Goal: Task Accomplishment & Management: Use online tool/utility

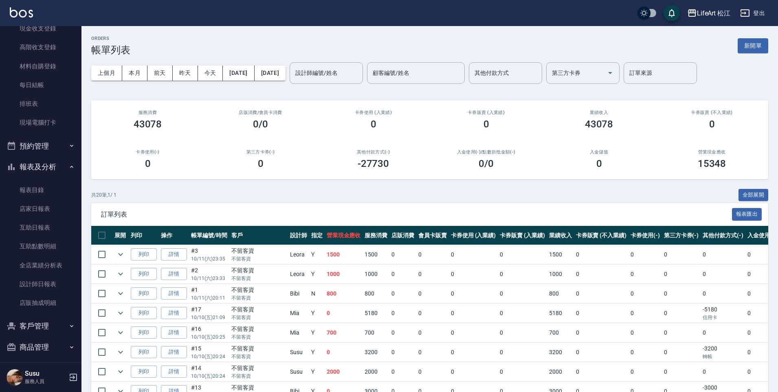
scroll to position [119, 0]
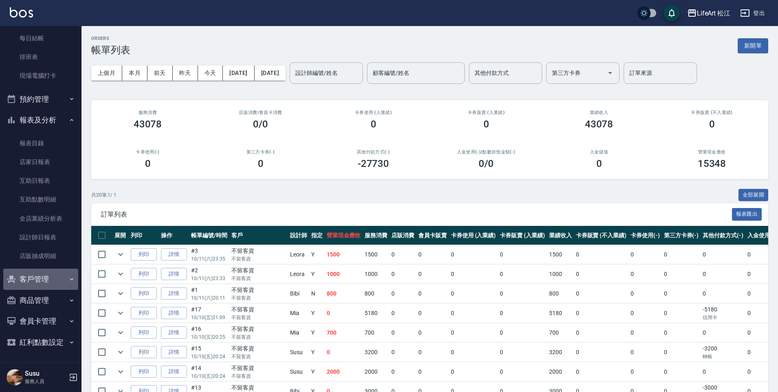
click at [42, 275] on button "客戶管理" at bounding box center [40, 279] width 75 height 21
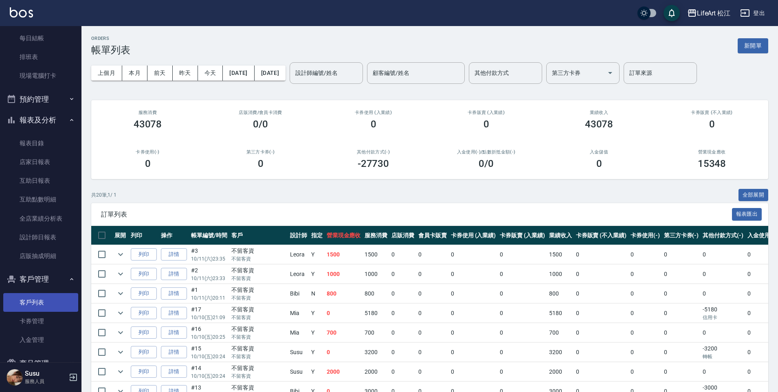
click at [46, 304] on link "客戶列表" at bounding box center [40, 302] width 75 height 19
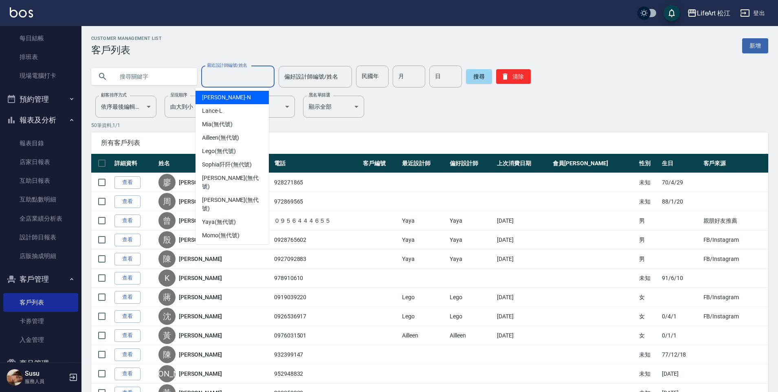
click at [243, 77] on input "最近設計師編號/姓名" at bounding box center [238, 77] width 66 height 14
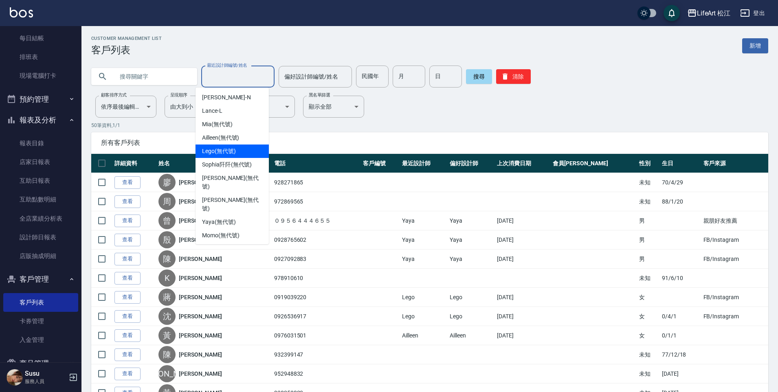
click at [235, 151] on span "Lego (無代號)" at bounding box center [219, 151] width 34 height 9
type input "Lego(無代號)"
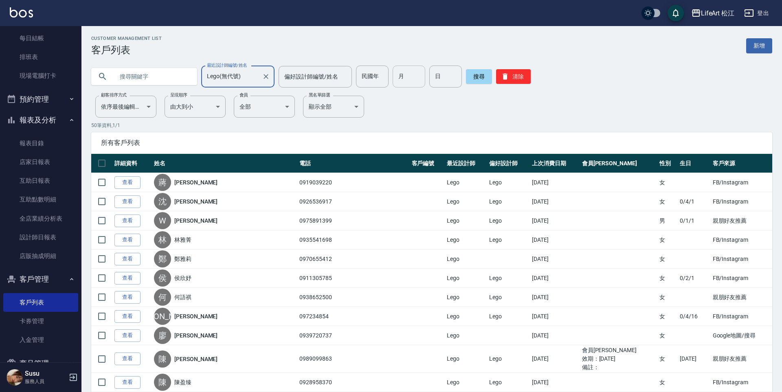
click at [412, 72] on input "月" at bounding box center [409, 77] width 33 height 22
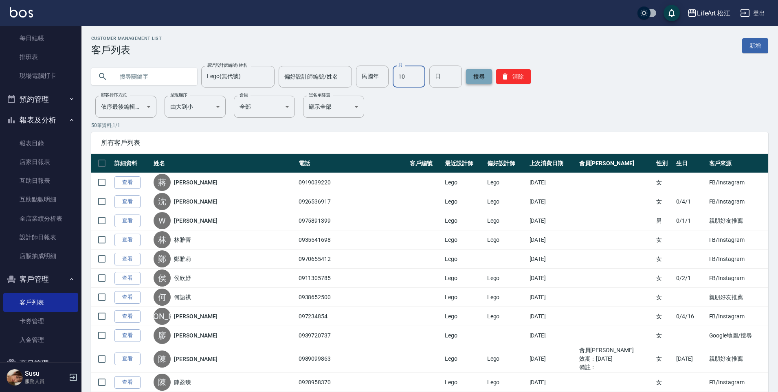
type input "10"
click at [481, 75] on button "搜尋" at bounding box center [479, 76] width 26 height 15
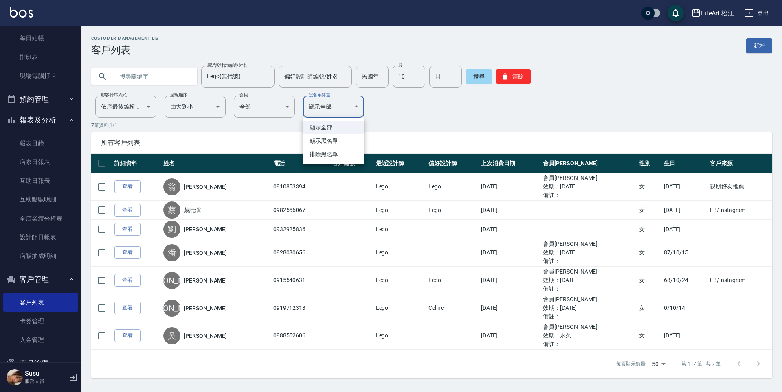
click at [345, 111] on body "LifeArt 松江 登出 櫃檯作業 打帳單 帳單列表 現金收支登錄 高階收支登錄 材料自購登錄 每日結帳 排班表 現場電腦打卡 預約管理 預約管理 單日預約…" at bounding box center [391, 196] width 782 height 392
click at [345, 111] on div at bounding box center [391, 196] width 782 height 392
click at [281, 108] on body "LifeArt 松江 登出 櫃檯作業 打帳單 帳單列表 現金收支登錄 高階收支登錄 材料自購登錄 每日結帳 排班表 現場電腦打卡 預約管理 預約管理 單日預約…" at bounding box center [391, 196] width 782 height 392
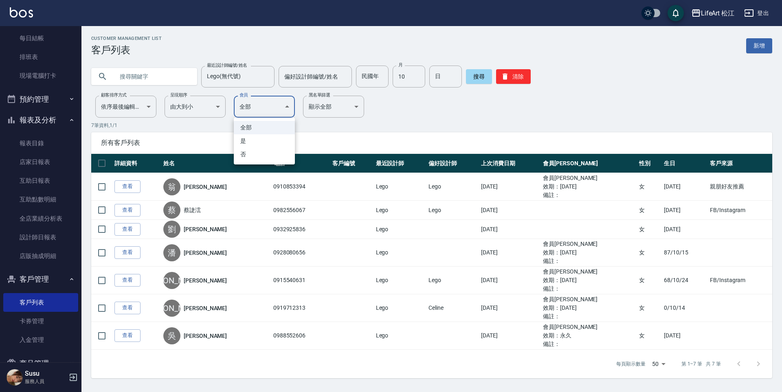
click at [281, 108] on div at bounding box center [391, 196] width 782 height 392
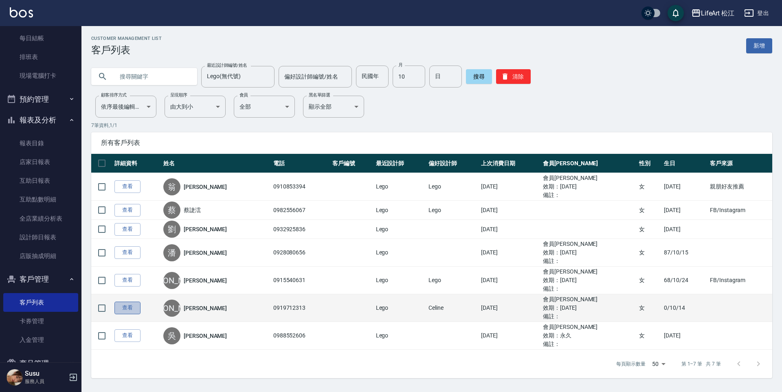
click at [126, 312] on link "查看" at bounding box center [127, 308] width 26 height 13
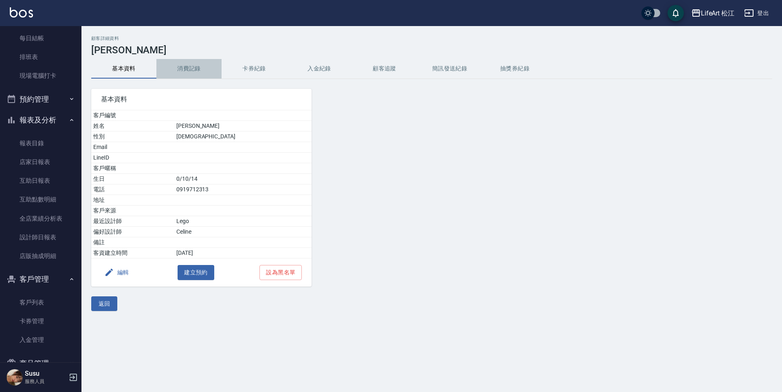
click at [192, 68] on button "消費記錄" at bounding box center [188, 69] width 65 height 20
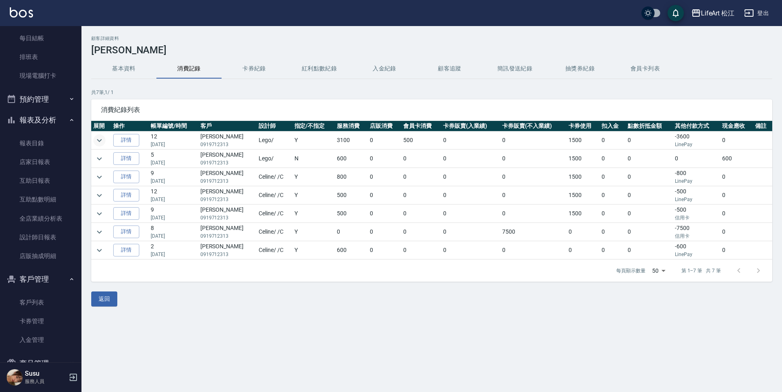
click at [98, 138] on icon "expand row" at bounding box center [99, 141] width 10 height 10
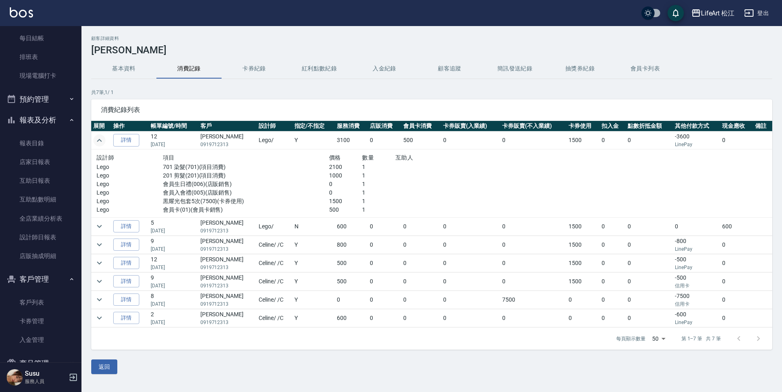
click at [98, 138] on icon "expand row" at bounding box center [99, 141] width 10 height 10
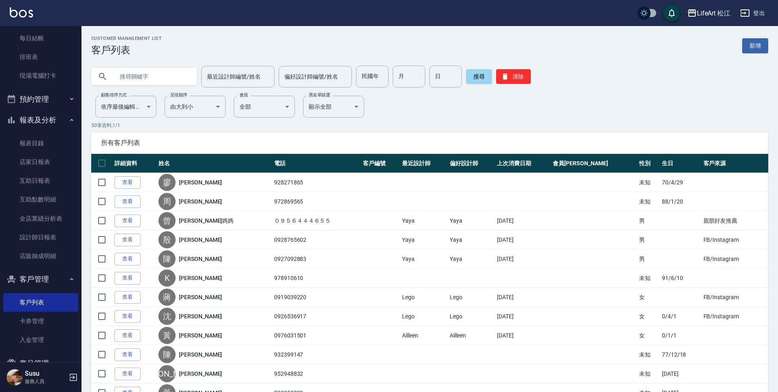
click at [153, 75] on input "text" at bounding box center [152, 77] width 77 height 22
click at [158, 76] on input "text" at bounding box center [152, 77] width 77 height 22
click at [230, 76] on input "最近設計師編號/姓名" at bounding box center [238, 77] width 66 height 14
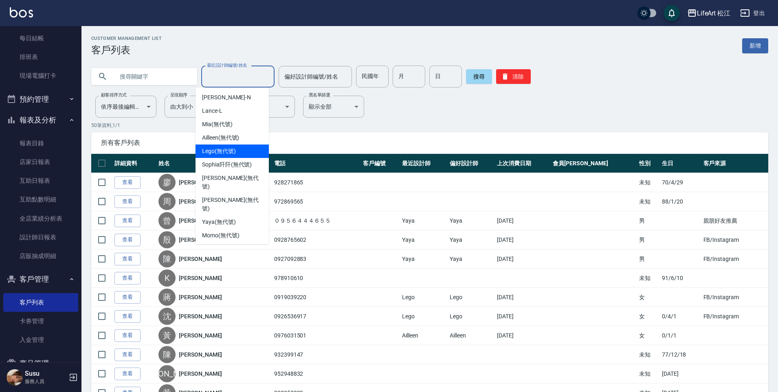
click at [244, 149] on div "Lego (無代號)" at bounding box center [231, 151] width 73 height 13
type input "Lego(無代號)"
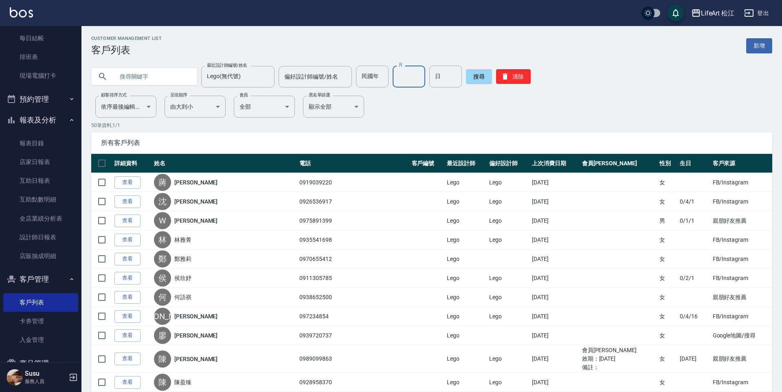
click at [399, 86] on input "月" at bounding box center [409, 77] width 33 height 22
type input "10"
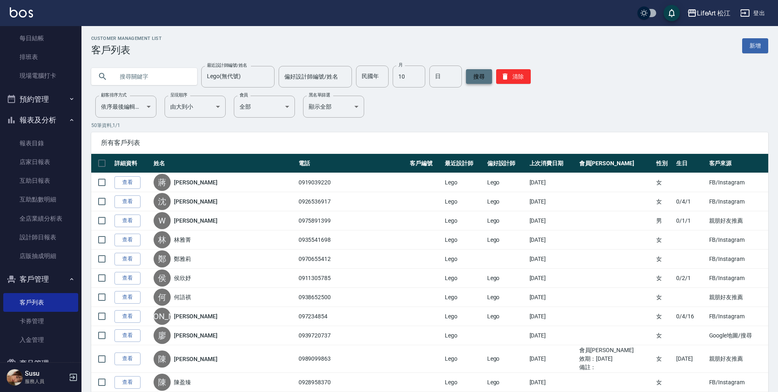
click at [475, 77] on button "搜尋" at bounding box center [479, 76] width 26 height 15
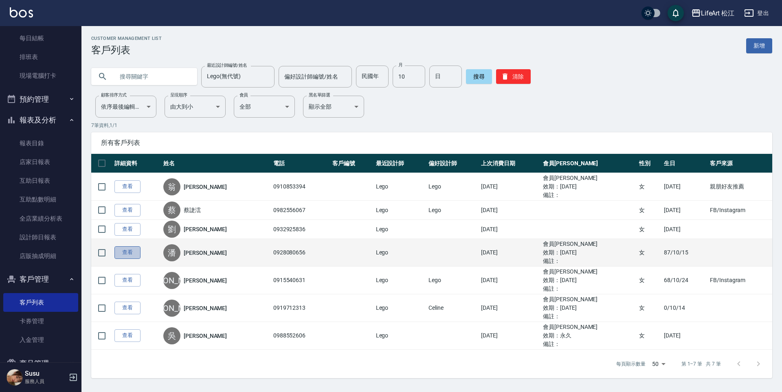
click at [130, 254] on link "查看" at bounding box center [127, 252] width 26 height 13
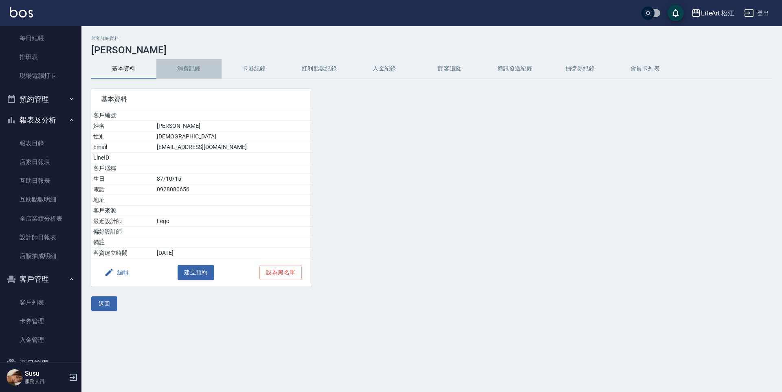
click at [187, 75] on button "消費記錄" at bounding box center [188, 69] width 65 height 20
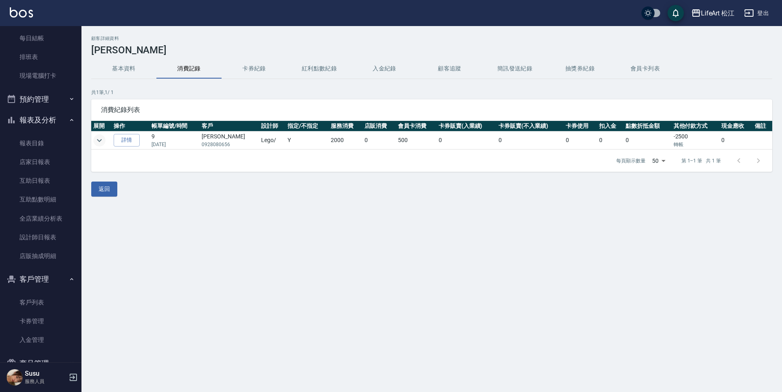
click at [103, 139] on icon "expand row" at bounding box center [99, 141] width 10 height 10
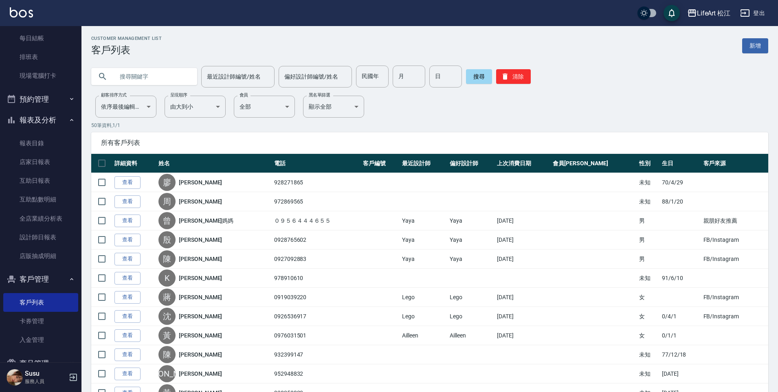
click at [139, 77] on input "text" at bounding box center [152, 77] width 77 height 22
click at [138, 74] on input "text" at bounding box center [152, 77] width 77 height 22
click at [257, 74] on input "最近設計師編號/姓名" at bounding box center [238, 77] width 66 height 14
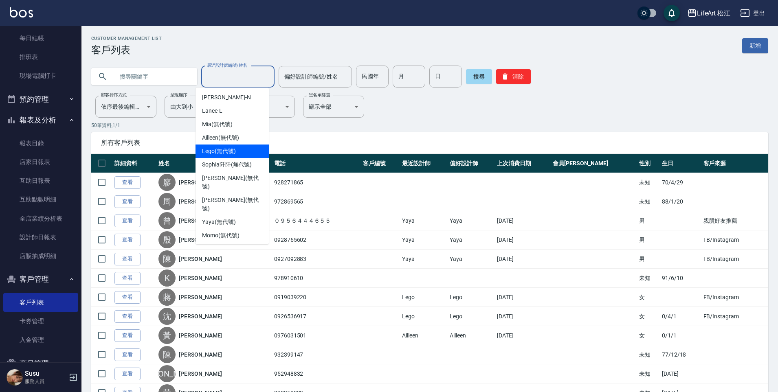
click at [249, 154] on div "Lego (無代號)" at bounding box center [231, 151] width 73 height 13
type input "Lego(無代號)"
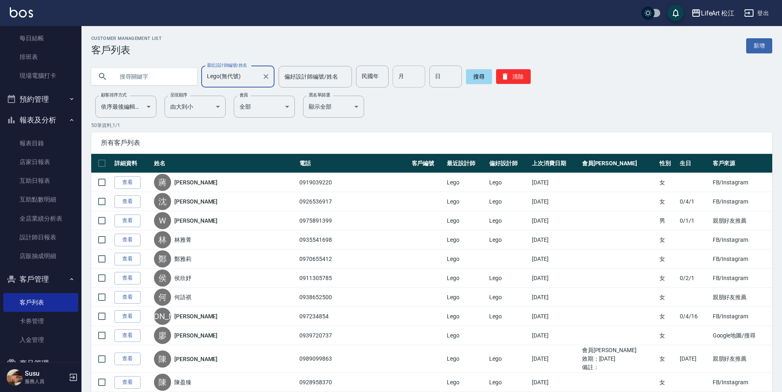
click at [404, 75] on input "月" at bounding box center [409, 77] width 33 height 22
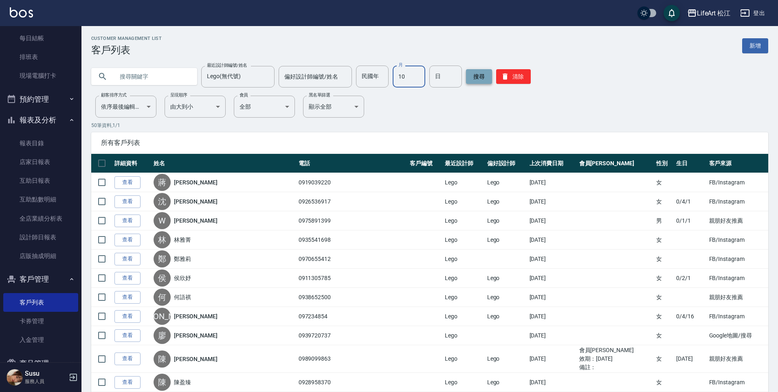
type input "10"
click at [474, 76] on button "搜尋" at bounding box center [479, 76] width 26 height 15
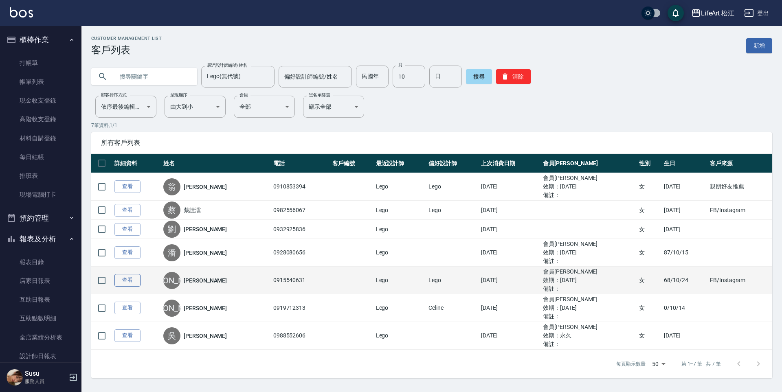
click at [138, 280] on link "查看" at bounding box center [127, 280] width 26 height 13
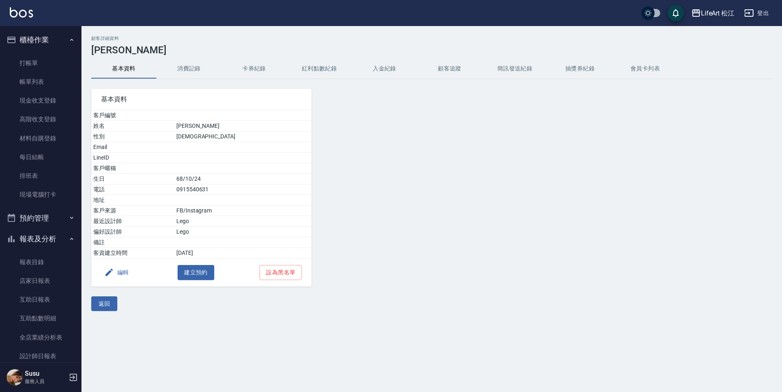
click at [190, 69] on button "消費記錄" at bounding box center [188, 69] width 65 height 20
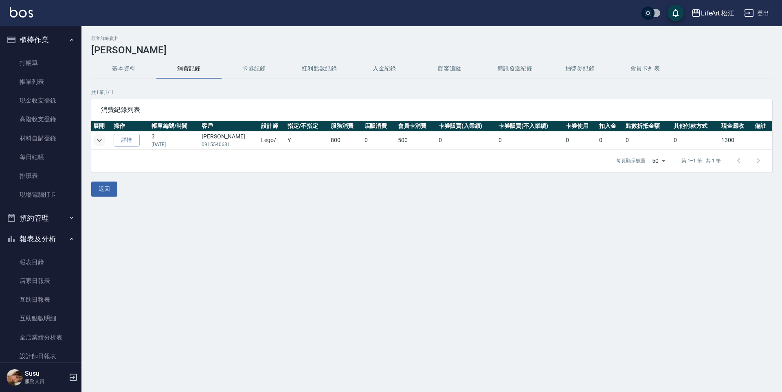
click at [103, 140] on icon "expand row" at bounding box center [99, 141] width 10 height 10
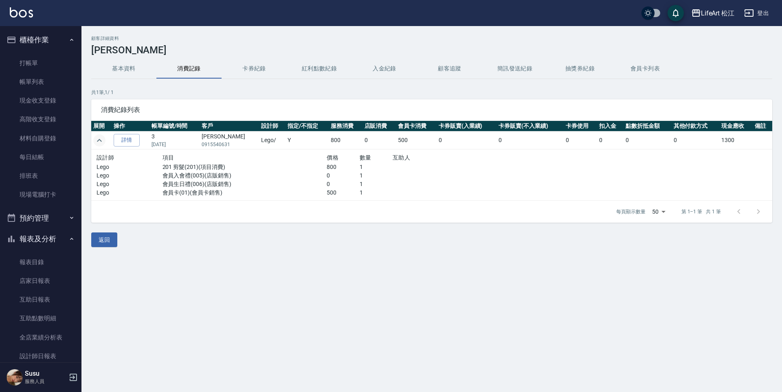
drag, startPoint x: 206, startPoint y: 144, endPoint x: 269, endPoint y: 146, distance: 63.2
click at [270, 146] on tr "詳情 3 [DATE] [PERSON_NAME]0915540631 Lego / Y 800 0 500 0 0 0 0 0 0 1300" at bounding box center [431, 141] width 681 height 18
click at [266, 149] on td "Lego /" at bounding box center [272, 141] width 26 height 18
drag, startPoint x: 204, startPoint y: 143, endPoint x: 237, endPoint y: 149, distance: 33.5
click at [237, 149] on tbody "詳情 3 [DATE] [PERSON_NAME]0915540631 Lego / Y 800 0 500 0 0 0 0 0 0 1300 設計師 項目 …" at bounding box center [431, 166] width 681 height 69
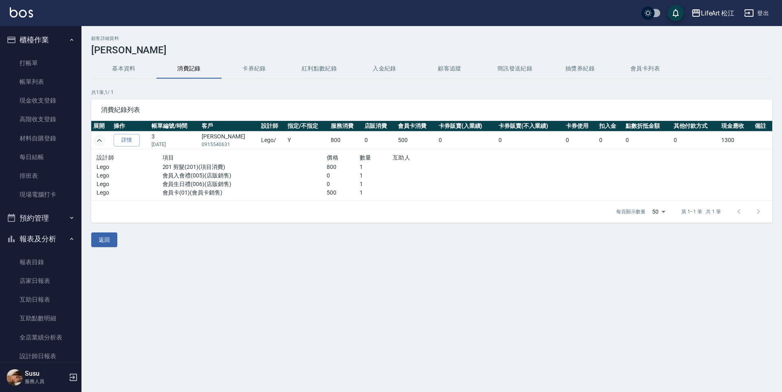
click at [237, 158] on div "項目" at bounding box center [244, 158] width 165 height 10
click at [34, 69] on link "打帳單" at bounding box center [40, 63] width 75 height 19
